Goal: Task Accomplishment & Management: Use online tool/utility

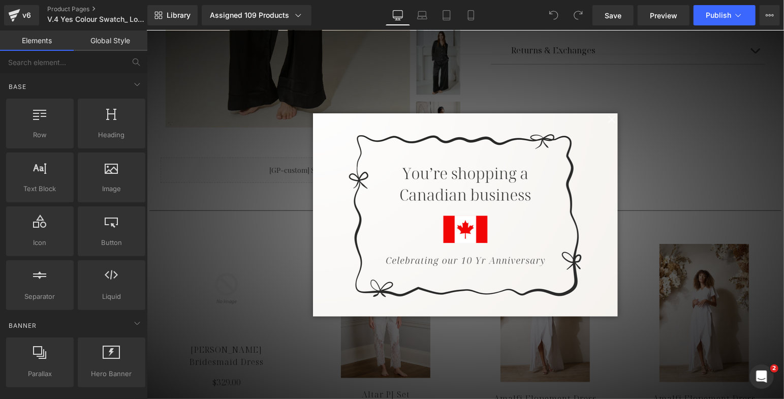
scroll to position [383, 0]
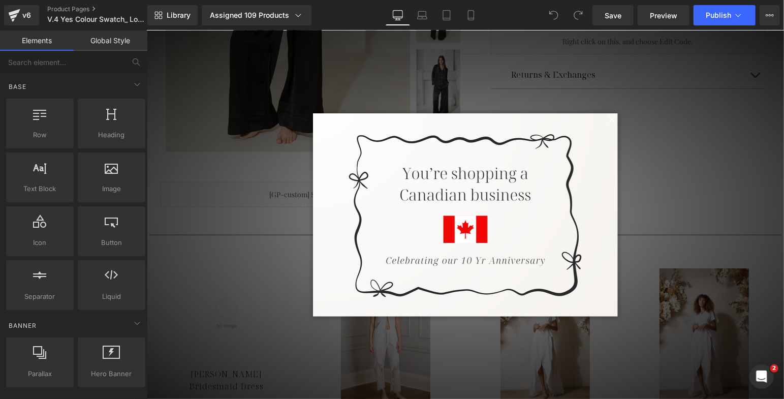
click at [607, 119] on span at bounding box center [611, 119] width 13 height 13
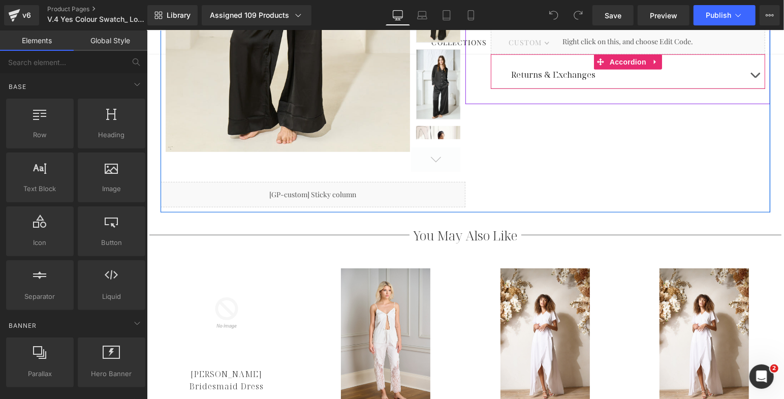
click at [749, 78] on button "button" at bounding box center [754, 73] width 20 height 27
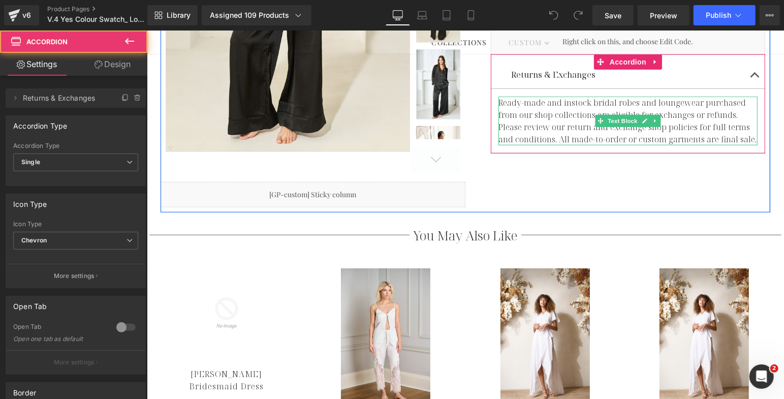
click at [570, 110] on span "Ready-made and instock bridal robes and loungewear purchased from our shop coll…" at bounding box center [627, 121] width 258 height 48
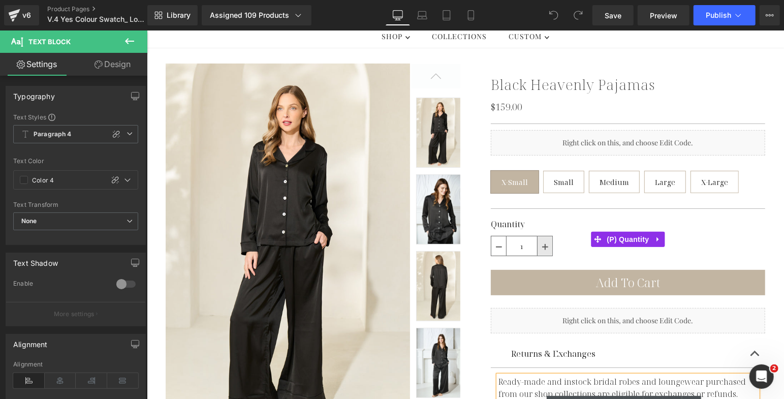
scroll to position [208, 0]
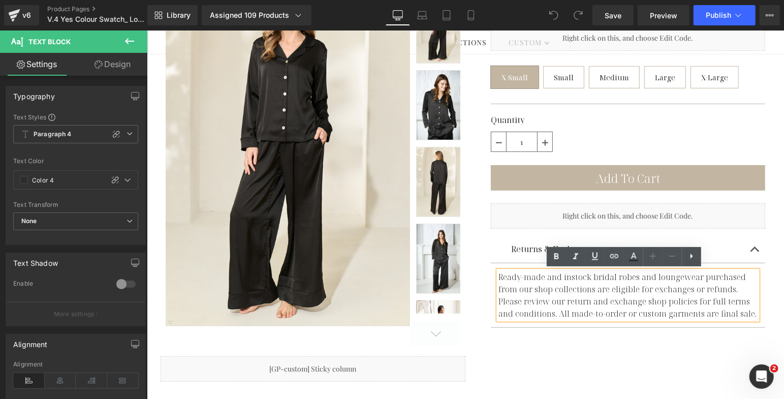
click at [537, 303] on span "Ready-made and instock bridal robes and loungewear purchased from our shop coll…" at bounding box center [627, 295] width 258 height 48
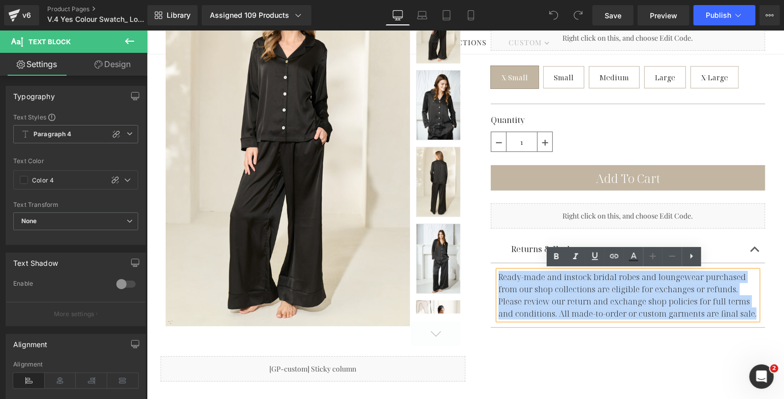
drag, startPoint x: 494, startPoint y: 275, endPoint x: 751, endPoint y: 322, distance: 260.4
click at [751, 322] on article "Ready-made and instock bridal robes and loungewear purchased from our shop coll…" at bounding box center [627, 295] width 274 height 65
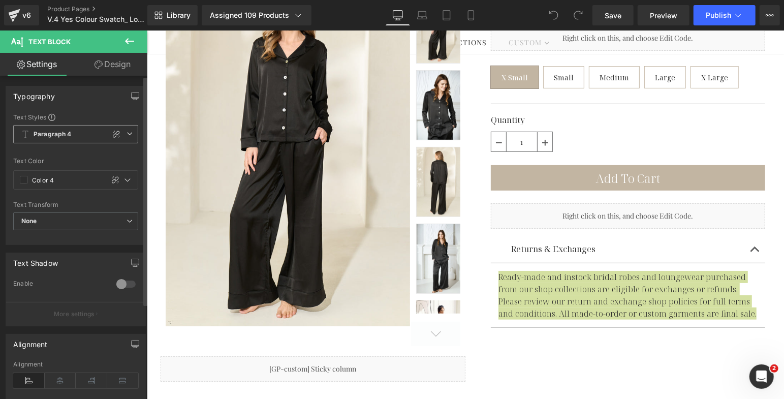
click at [85, 135] on span "Paragraph 4" at bounding box center [75, 134] width 125 height 18
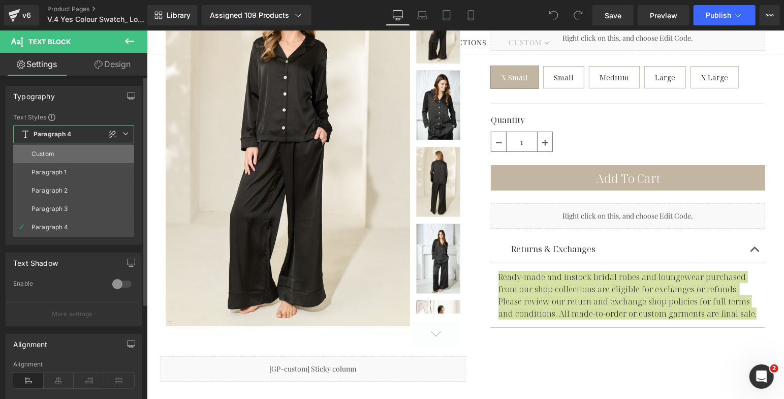
click at [66, 153] on li "Custom" at bounding box center [73, 154] width 121 height 18
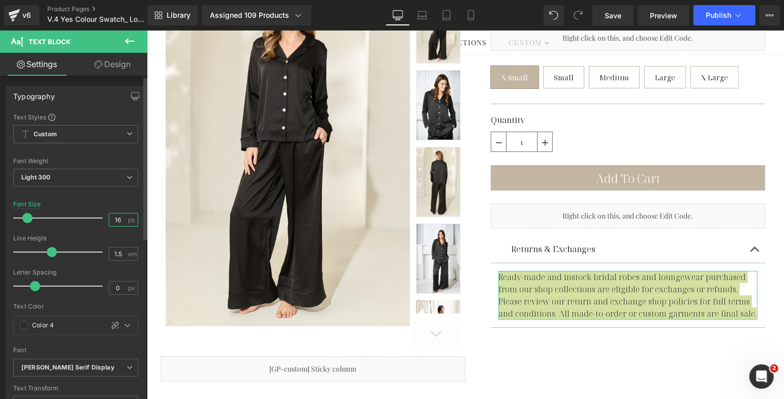
click at [119, 219] on input "16" at bounding box center [118, 219] width 18 height 13
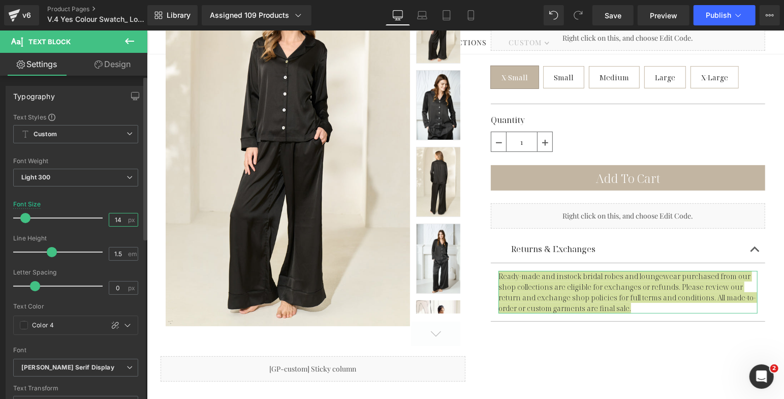
click at [118, 219] on input "14" at bounding box center [118, 219] width 18 height 13
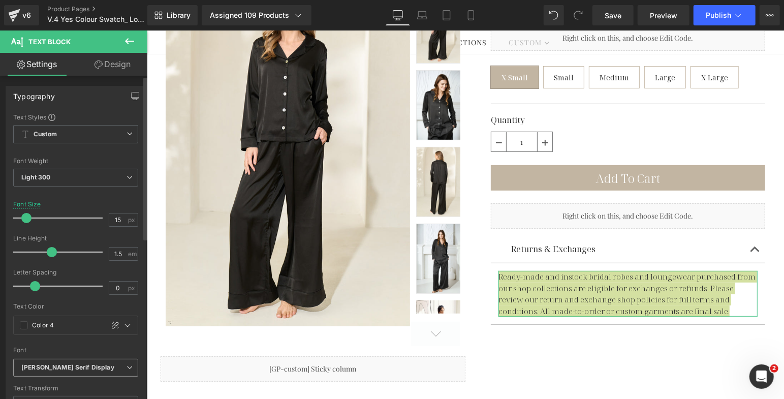
click at [86, 368] on b "[PERSON_NAME] Serif Display" at bounding box center [73, 367] width 105 height 9
click at [89, 355] on div "Font Default Playfair Display Cormorant Garamond Nanum Myeongjo Poppins [PERSON…" at bounding box center [73, 236] width 121 height 246
click at [117, 347] on div "Font" at bounding box center [75, 350] width 125 height 7
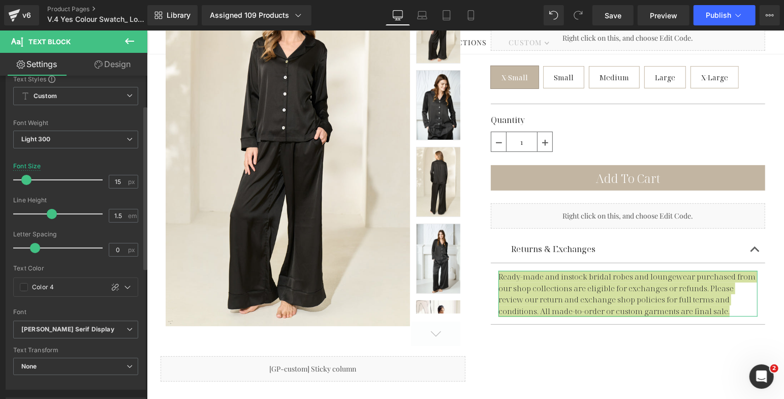
scroll to position [67, 0]
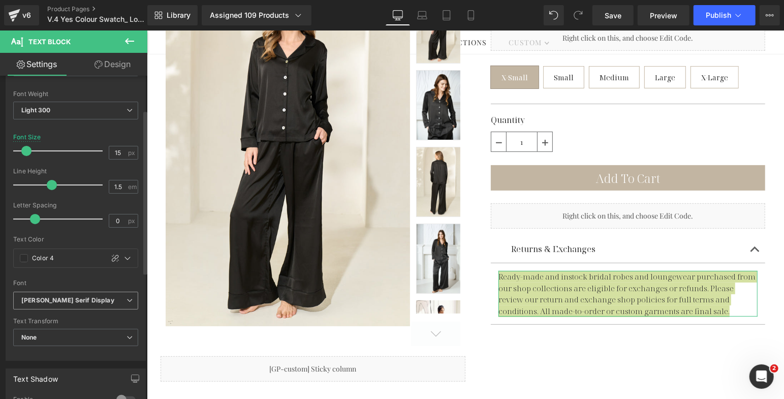
click at [108, 299] on b "[PERSON_NAME] Serif Display" at bounding box center [73, 300] width 105 height 9
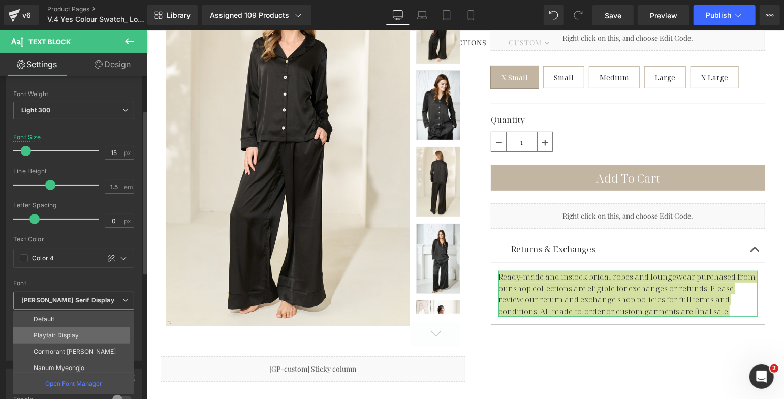
click at [100, 333] on li "Playfair Display" at bounding box center [76, 335] width 126 height 16
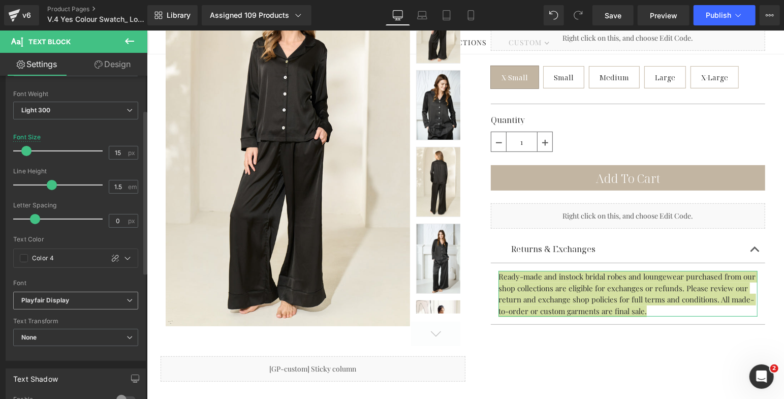
click at [112, 296] on b "Playfair Display" at bounding box center [73, 300] width 105 height 9
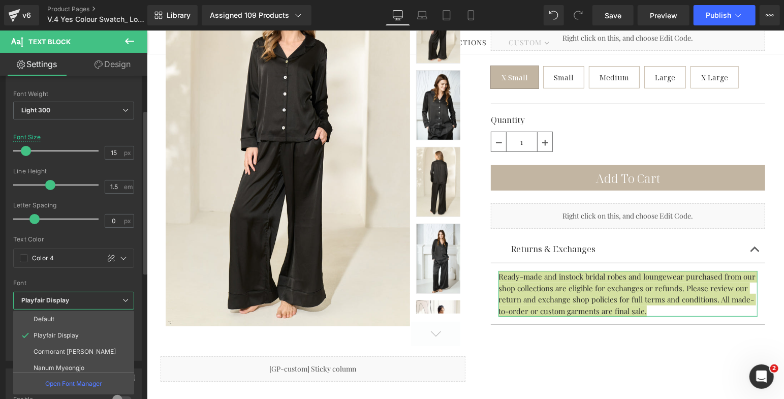
click at [90, 280] on div "Font" at bounding box center [73, 283] width 121 height 7
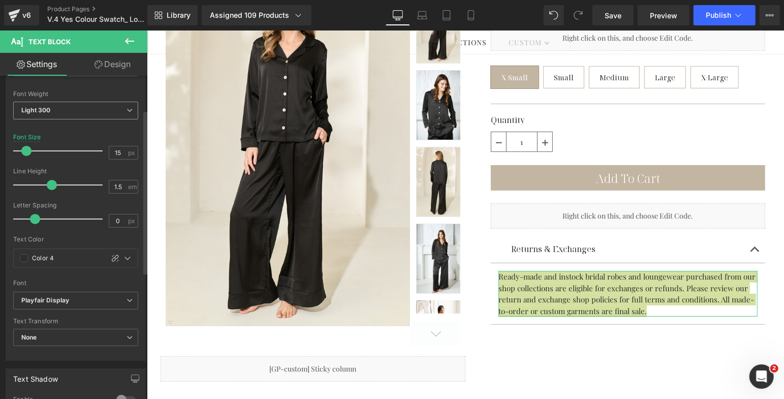
click at [87, 115] on span "Light 300" at bounding box center [75, 111] width 125 height 18
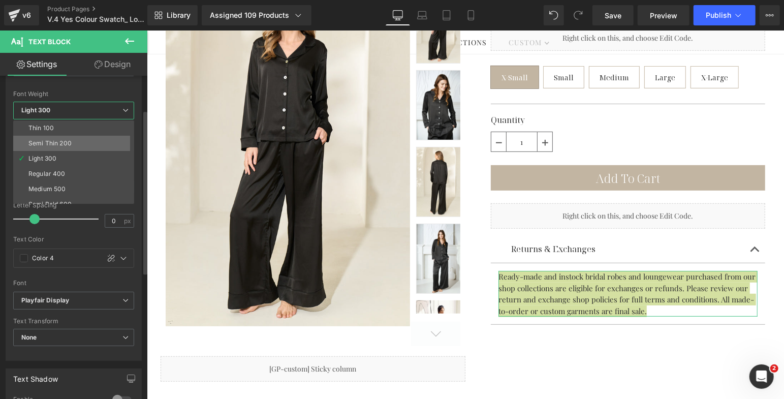
click at [75, 138] on li "Semi Thin 200" at bounding box center [76, 143] width 126 height 15
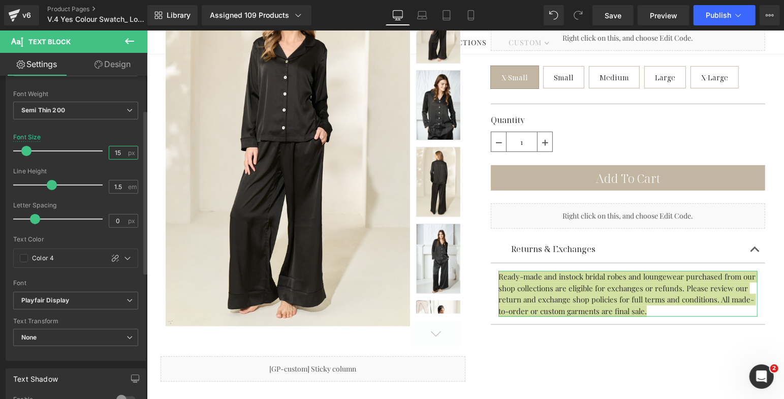
click at [118, 153] on input "15" at bounding box center [118, 152] width 18 height 13
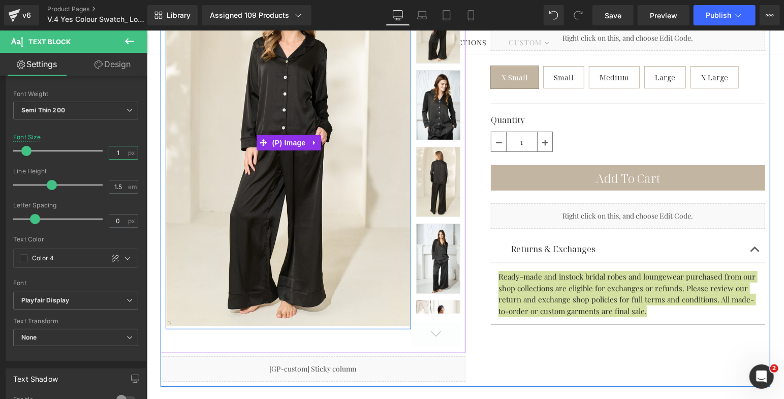
type input "16"
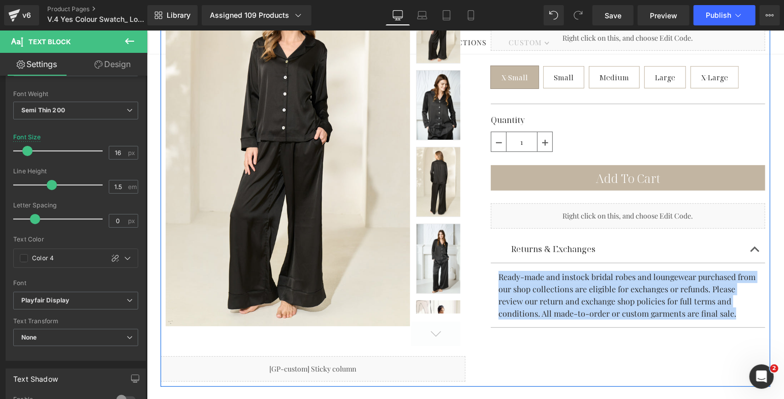
click at [609, 367] on div "Black Heavenly Pajamas (P) Title Sale Off (P) Image ‹ ›" at bounding box center [465, 165] width 610 height 443
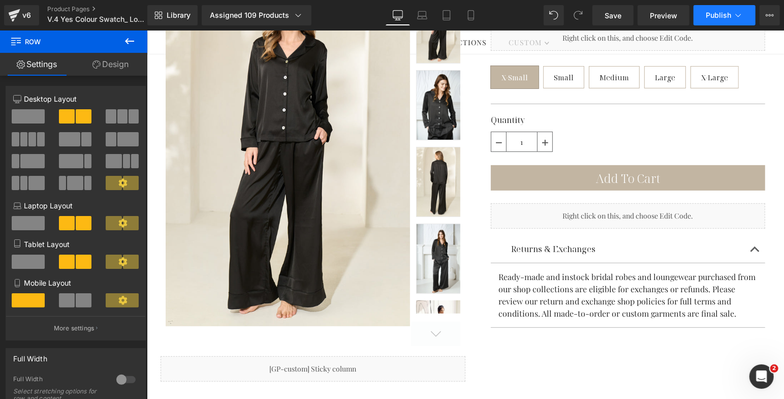
click at [715, 16] on span "Publish" at bounding box center [718, 15] width 25 height 8
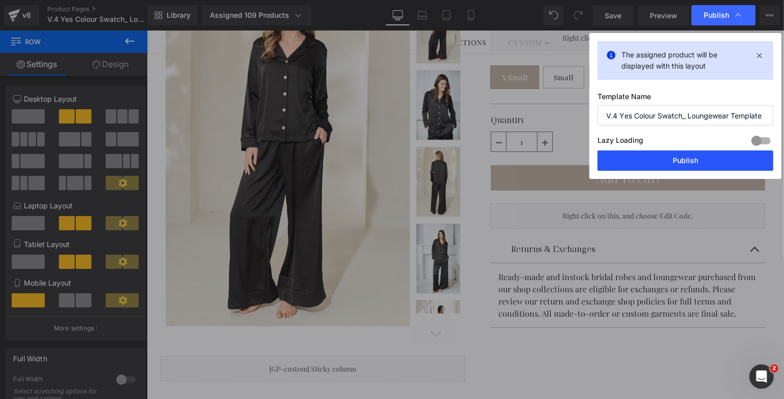
click at [672, 158] on button "Publish" at bounding box center [686, 160] width 176 height 20
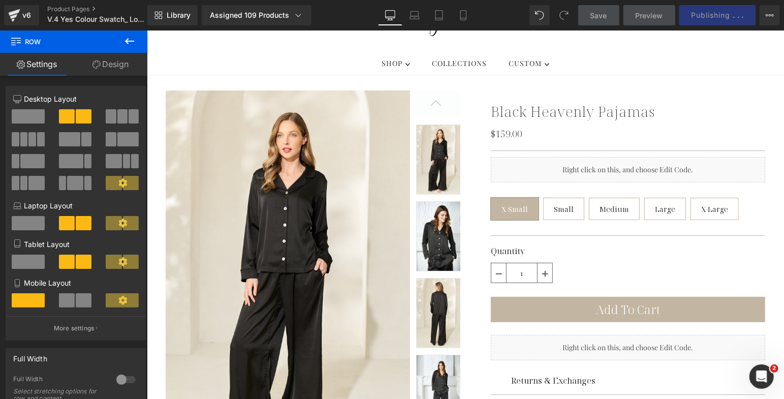
scroll to position [0, 0]
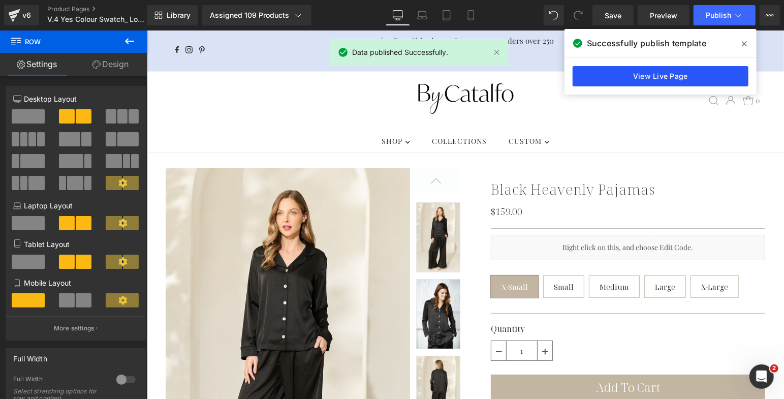
click at [652, 72] on link "View Live Page" at bounding box center [661, 76] width 176 height 20
